Goal: Find specific page/section: Find specific page/section

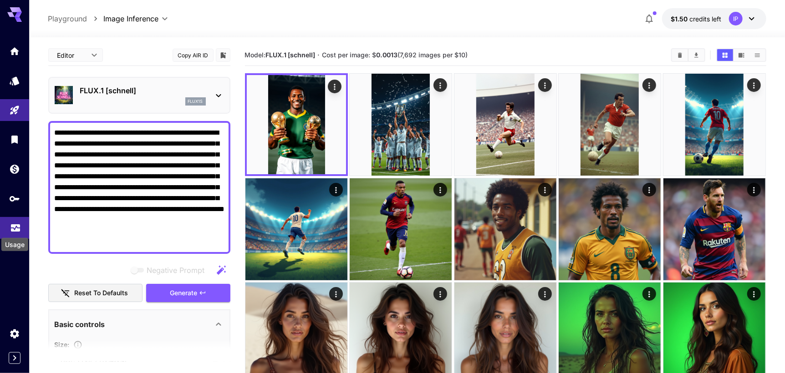
click at [14, 226] on icon "Usage" at bounding box center [15, 224] width 9 height 5
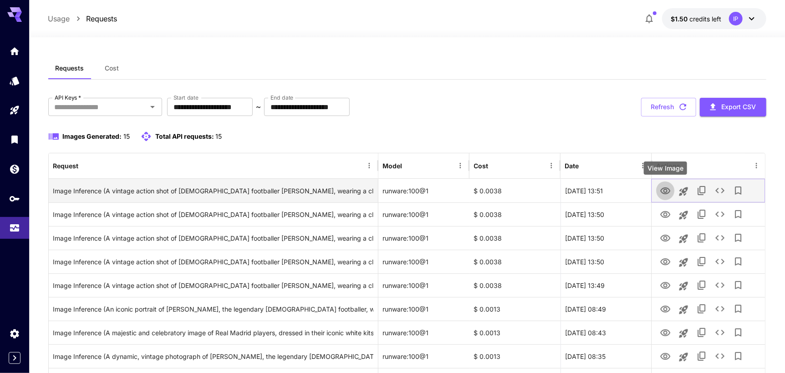
click at [667, 191] on icon "View Image" at bounding box center [665, 191] width 11 height 11
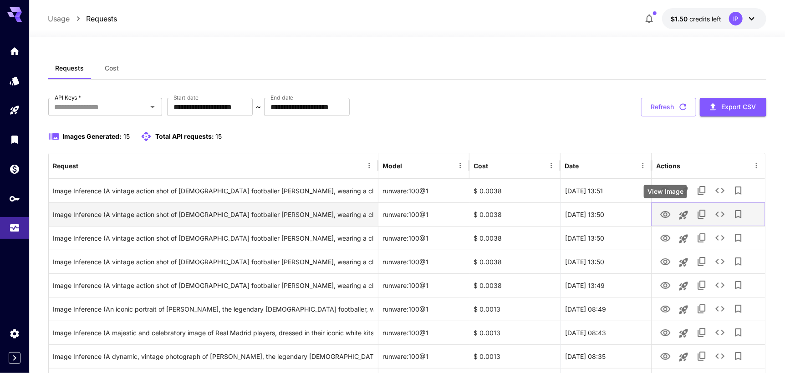
click at [661, 216] on icon "View Image" at bounding box center [665, 214] width 10 height 7
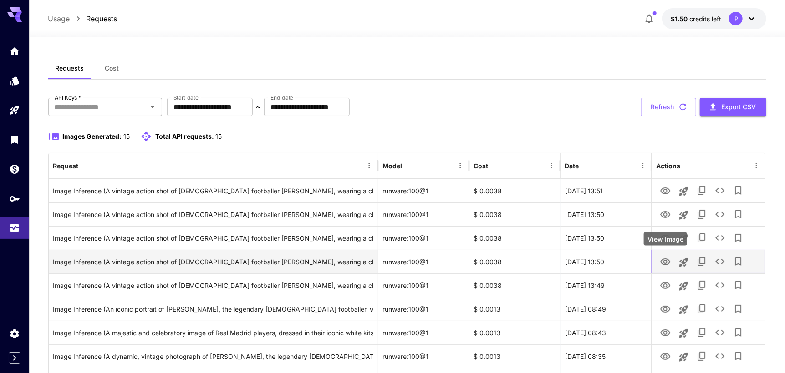
click at [665, 261] on icon "View Image" at bounding box center [665, 262] width 11 height 11
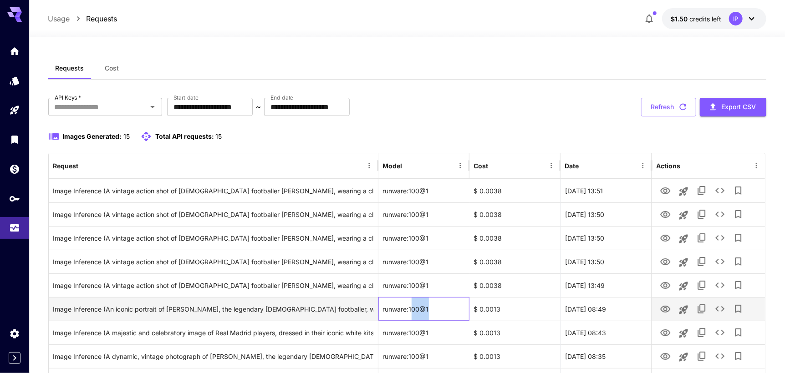
drag, startPoint x: 412, startPoint y: 308, endPoint x: 447, endPoint y: 309, distance: 35.5
click at [447, 309] on div "runware:100@1" at bounding box center [423, 309] width 91 height 24
click at [720, 310] on icon "See details" at bounding box center [719, 309] width 11 height 11
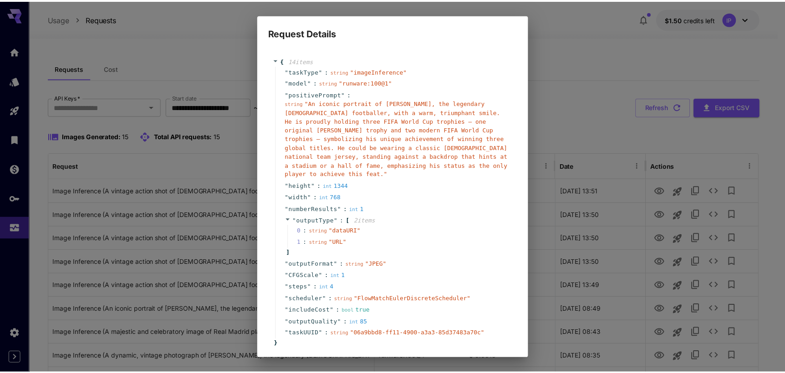
scroll to position [36, 0]
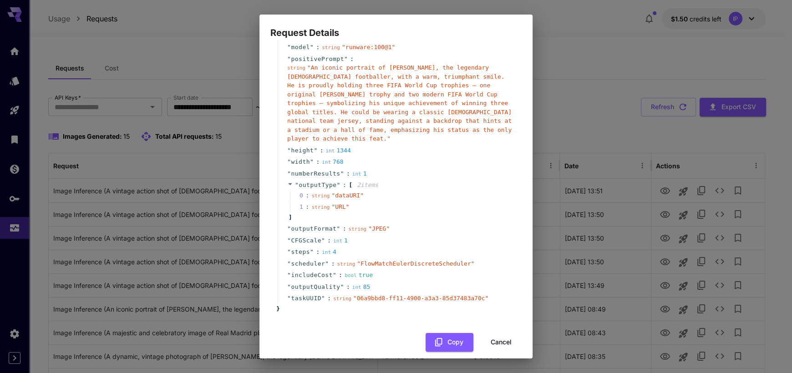
click at [492, 334] on button "Cancel" at bounding box center [501, 342] width 41 height 19
